Goal: Find specific page/section: Find specific page/section

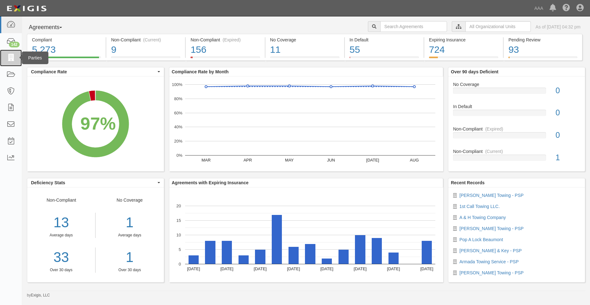
click at [16, 57] on link at bounding box center [11, 58] width 22 height 17
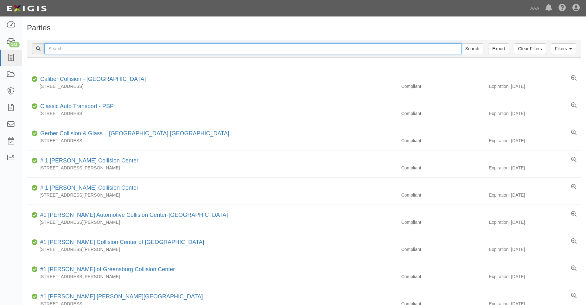
click at [72, 46] on input "text" at bounding box center [252, 48] width 417 height 11
type input "31202"
click at [461, 43] on input "Search" at bounding box center [472, 48] width 22 height 11
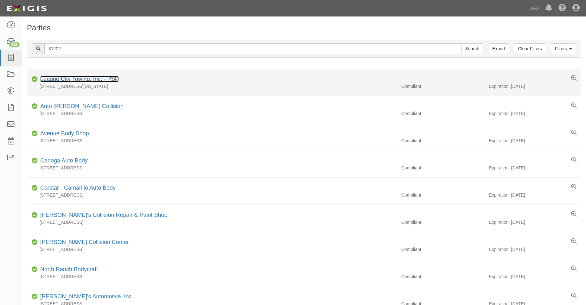
click at [65, 78] on link "League City Towing, Inc. - PSP" at bounding box center [79, 79] width 78 height 6
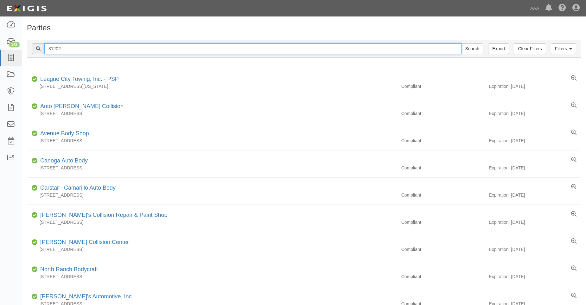
click at [64, 50] on input "31202" at bounding box center [252, 48] width 417 height 11
type input "31206"
click at [461, 43] on input "Search" at bounding box center [472, 48] width 22 height 11
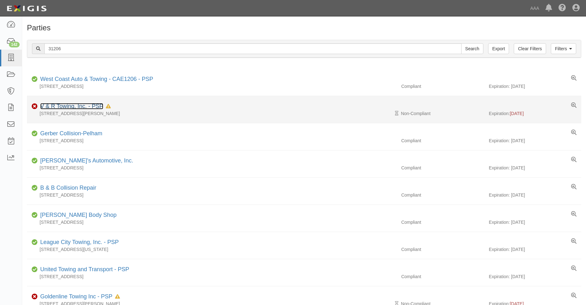
click at [66, 104] on link "V & R Towing, Inc. - PSP" at bounding box center [71, 106] width 63 height 6
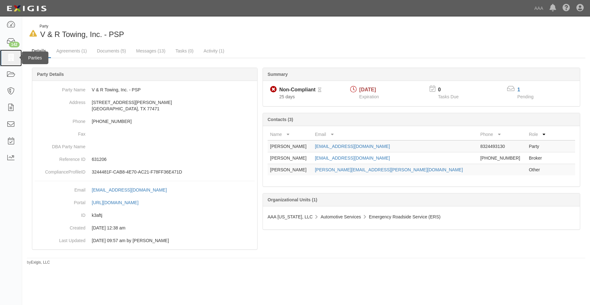
click at [13, 62] on icon at bounding box center [10, 57] width 9 height 7
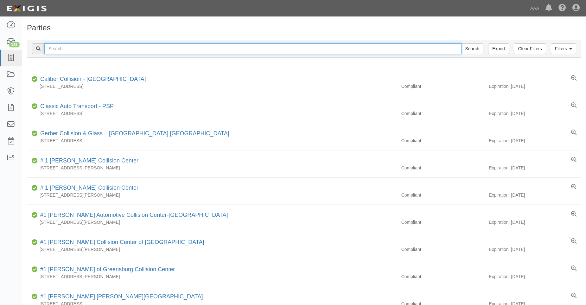
click at [57, 49] on input "text" at bounding box center [252, 48] width 417 height 11
type input "31246"
click at [461, 43] on input "Search" at bounding box center [472, 48] width 22 height 11
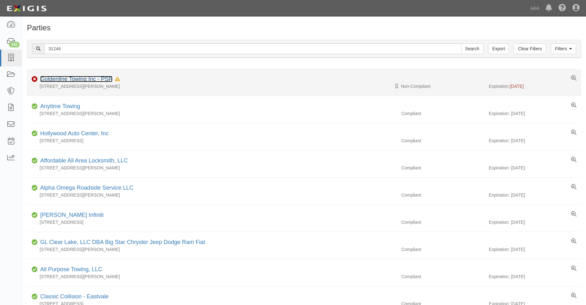
click at [66, 77] on link "Goldenline Towing Inc - PSP" at bounding box center [76, 79] width 72 height 6
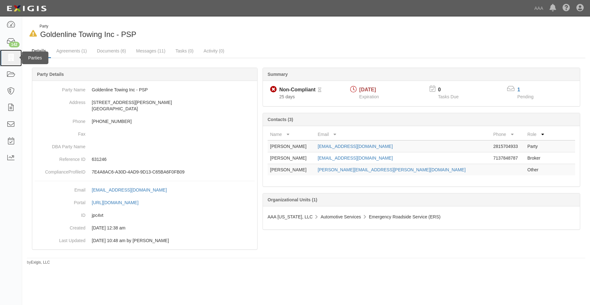
click at [13, 60] on icon at bounding box center [10, 57] width 9 height 7
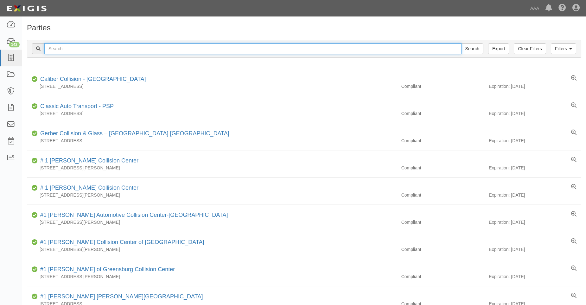
click at [61, 51] on input "text" at bounding box center [252, 48] width 417 height 11
type input "31650"
click at [461, 43] on input "Search" at bounding box center [472, 48] width 22 height 11
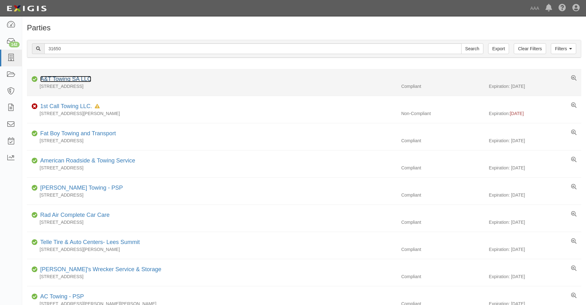
click at [64, 78] on link "A&T Towing SA LLC" at bounding box center [65, 79] width 51 height 6
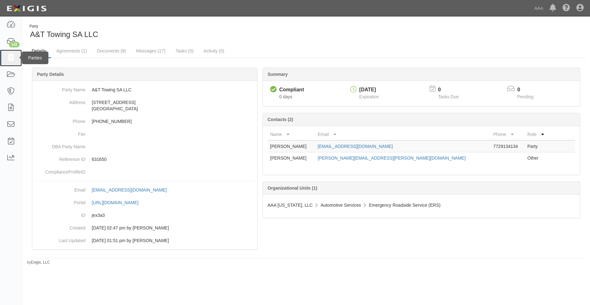
click at [9, 57] on icon at bounding box center [10, 57] width 9 height 7
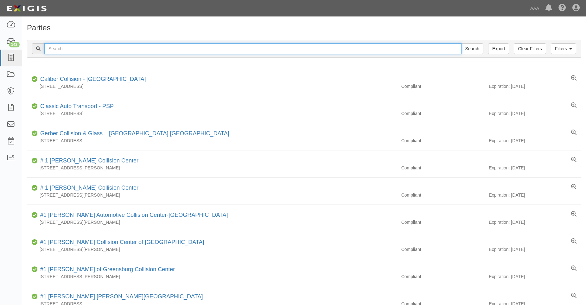
click at [55, 47] on input "text" at bounding box center [252, 48] width 417 height 11
type input "31811"
click at [461, 43] on input "Search" at bounding box center [472, 48] width 22 height 11
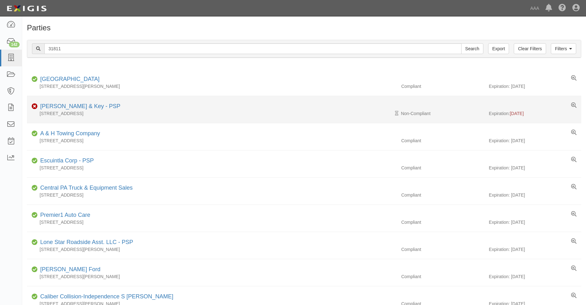
click at [69, 110] on div "[PERSON_NAME] & Key - PSP" at bounding box center [79, 107] width 83 height 8
click at [67, 106] on link "[PERSON_NAME] & Key - PSP" at bounding box center [80, 106] width 80 height 6
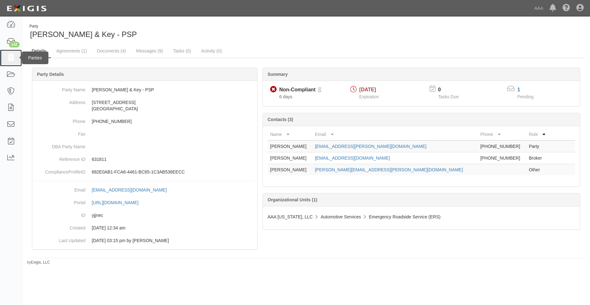
click at [15, 56] on icon at bounding box center [10, 57] width 9 height 7
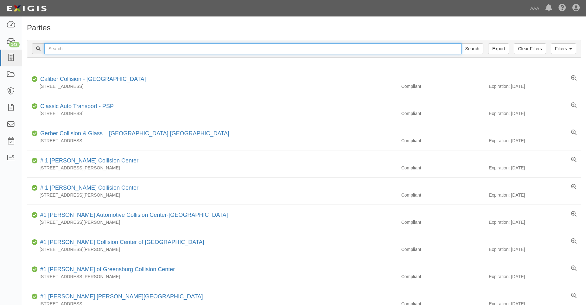
click at [55, 48] on input "text" at bounding box center [252, 48] width 417 height 11
type input "316598"
click at [461, 43] on input "Search" at bounding box center [472, 48] width 22 height 11
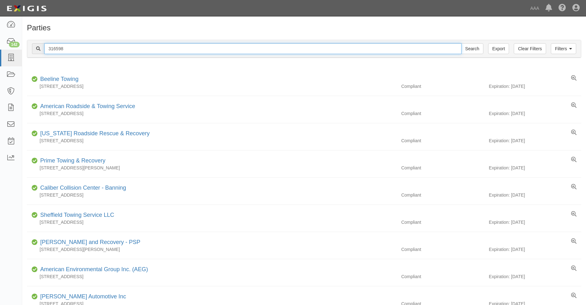
click at [82, 50] on input "316598" at bounding box center [252, 48] width 417 height 11
type input "31659"
click at [461, 43] on input "Search" at bounding box center [472, 48] width 22 height 11
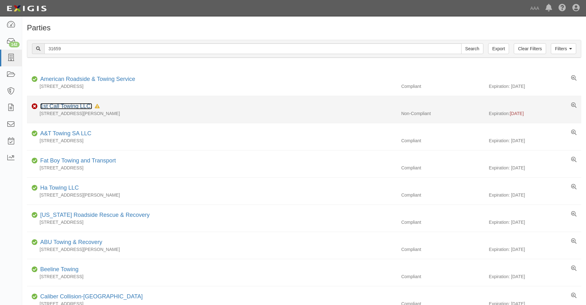
click at [65, 107] on link "1st Call Towing LLC." at bounding box center [66, 106] width 52 height 6
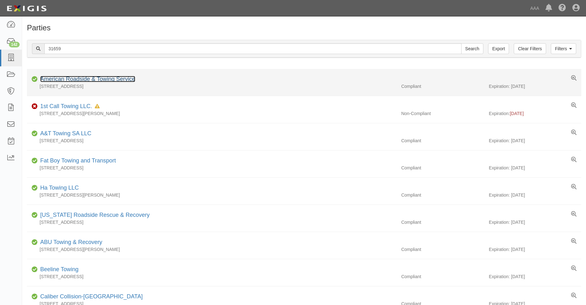
click at [52, 80] on link "American Roadside & Towing Service" at bounding box center [87, 79] width 95 height 6
